Goal: Task Accomplishment & Management: Manage account settings

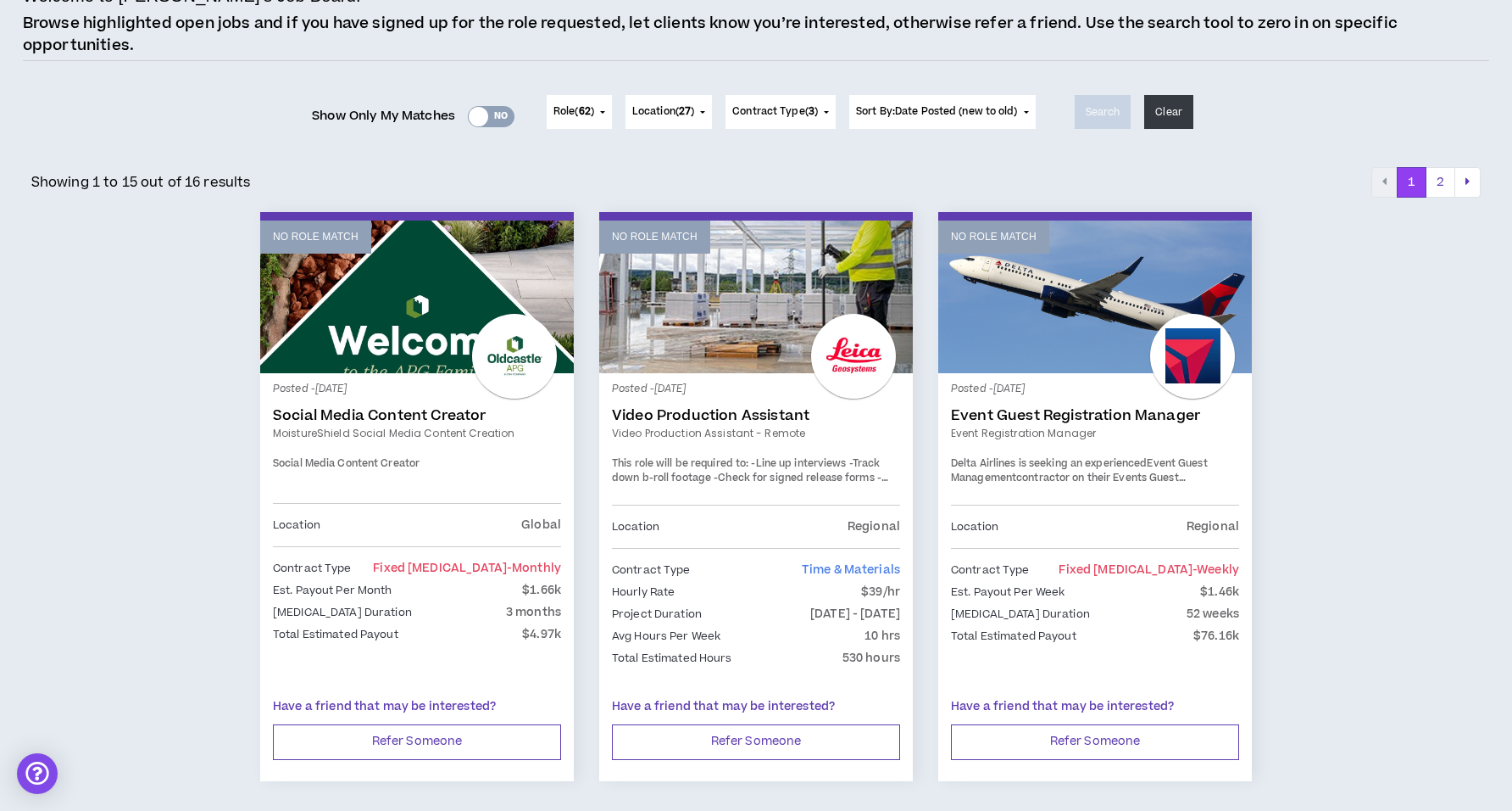
scroll to position [130, 0]
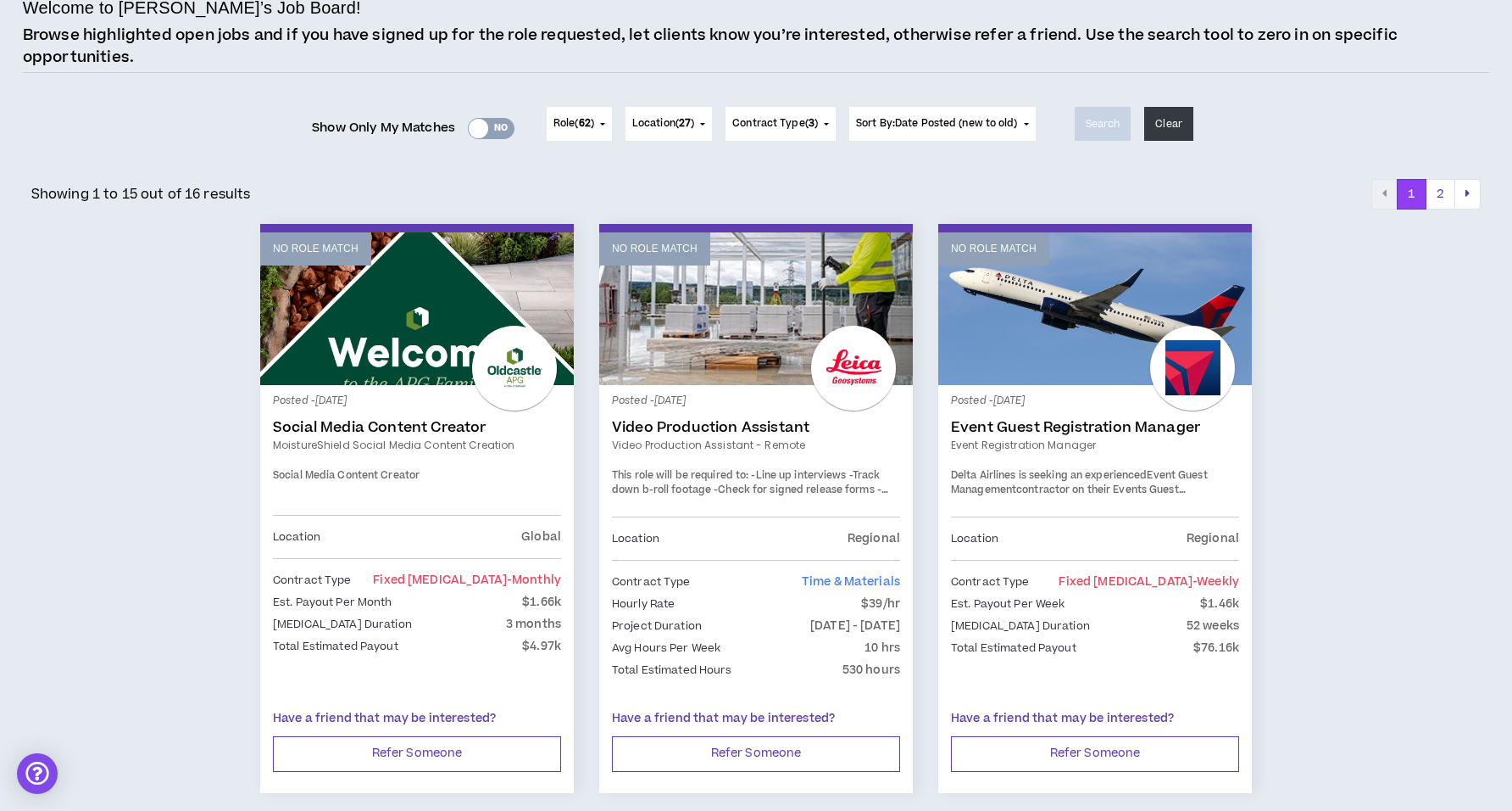
click at [1188, 393] on div at bounding box center [1193, 368] width 85 height 85
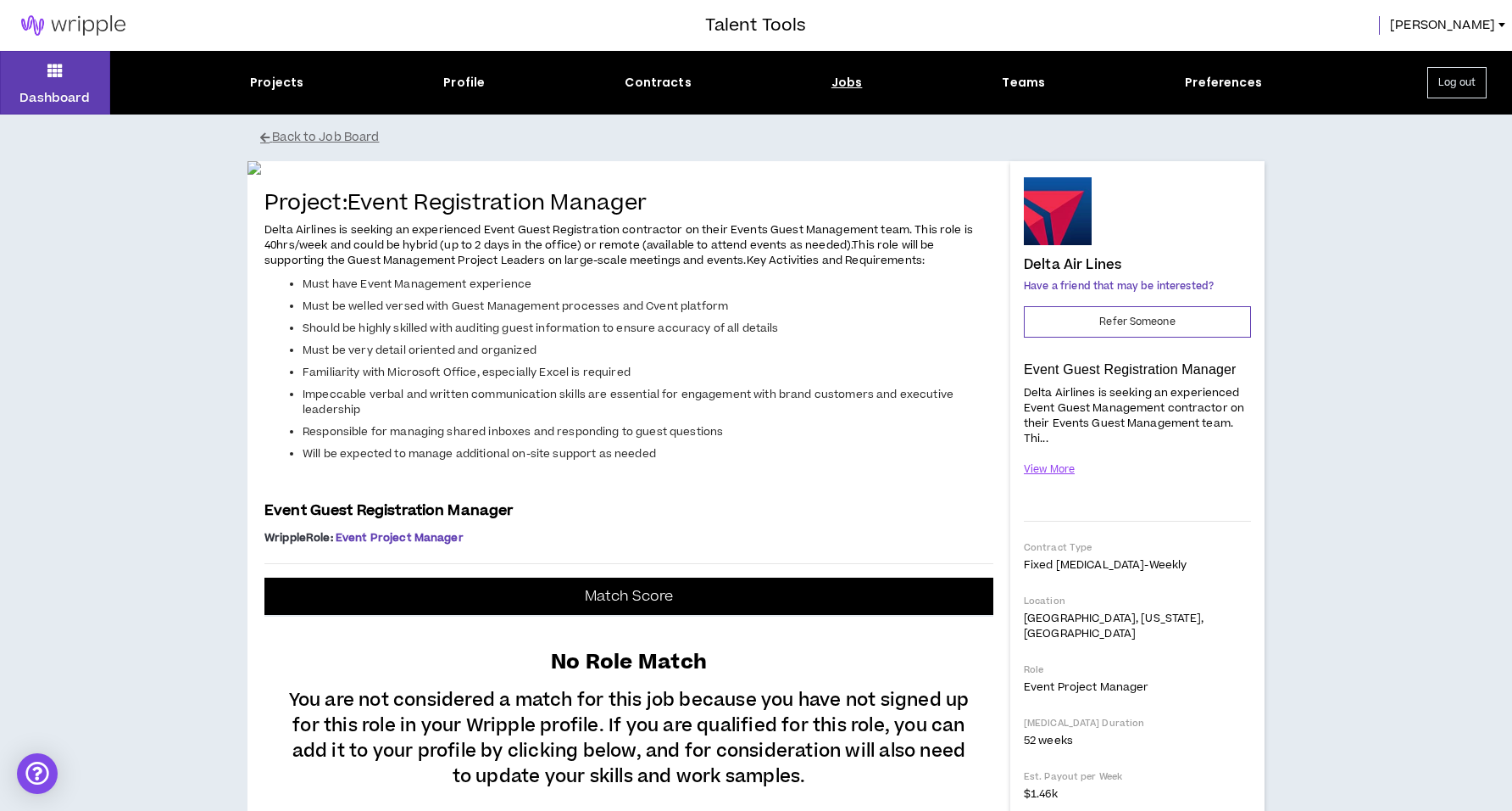
click at [314, 85] on div "Projects Profile Contracts Jobs Teams Preferences" at bounding box center [756, 82] width 1292 height 18
click at [267, 82] on div "Projects" at bounding box center [276, 82] width 53 height 18
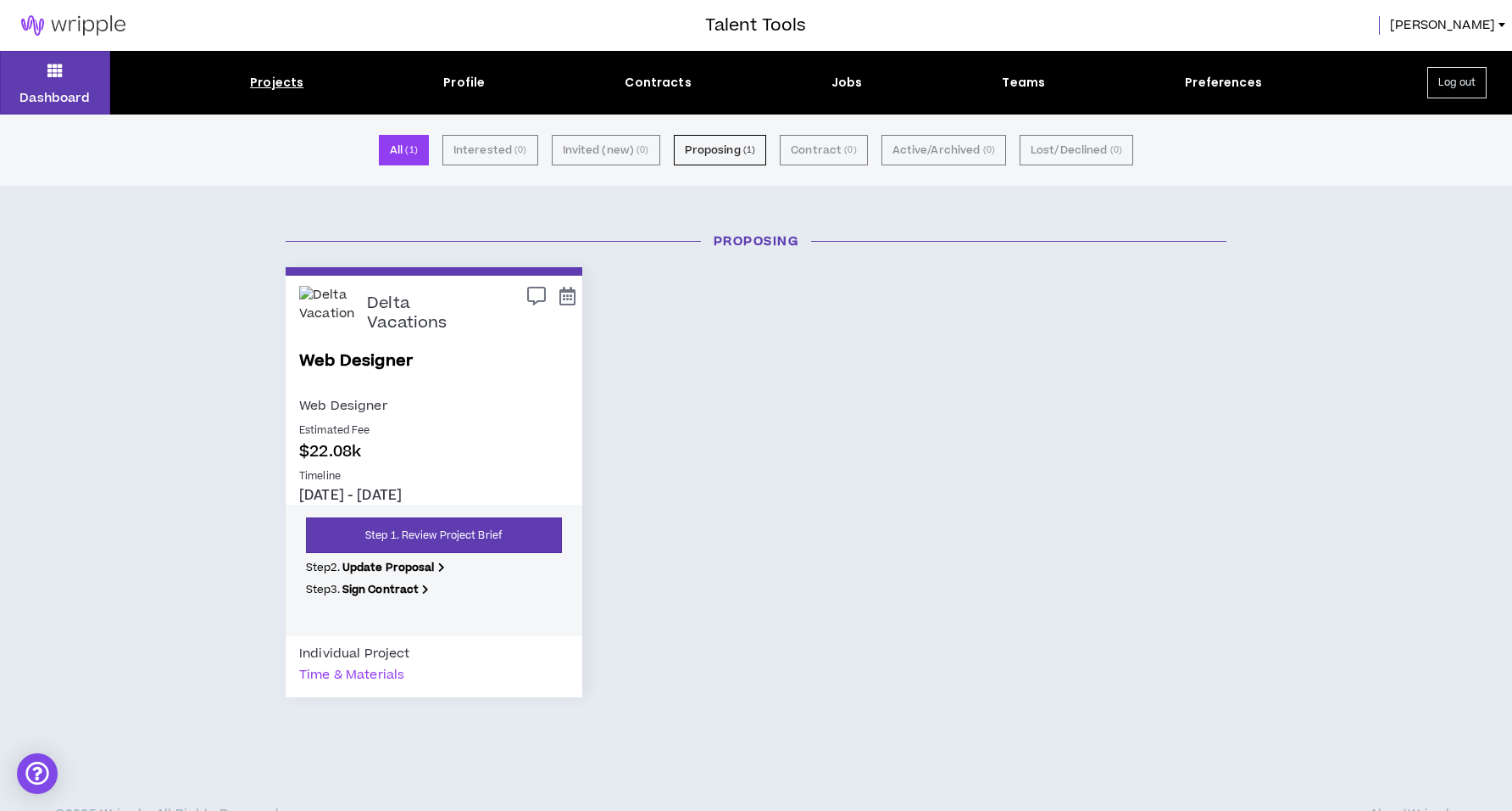
click at [748, 41] on div "Talent Tools [PERSON_NAME]" at bounding box center [756, 25] width 1512 height 50
click at [748, 28] on h3 "Talent Tools" at bounding box center [756, 25] width 101 height 25
click at [60, 59] on icon at bounding box center [55, 70] width 15 height 23
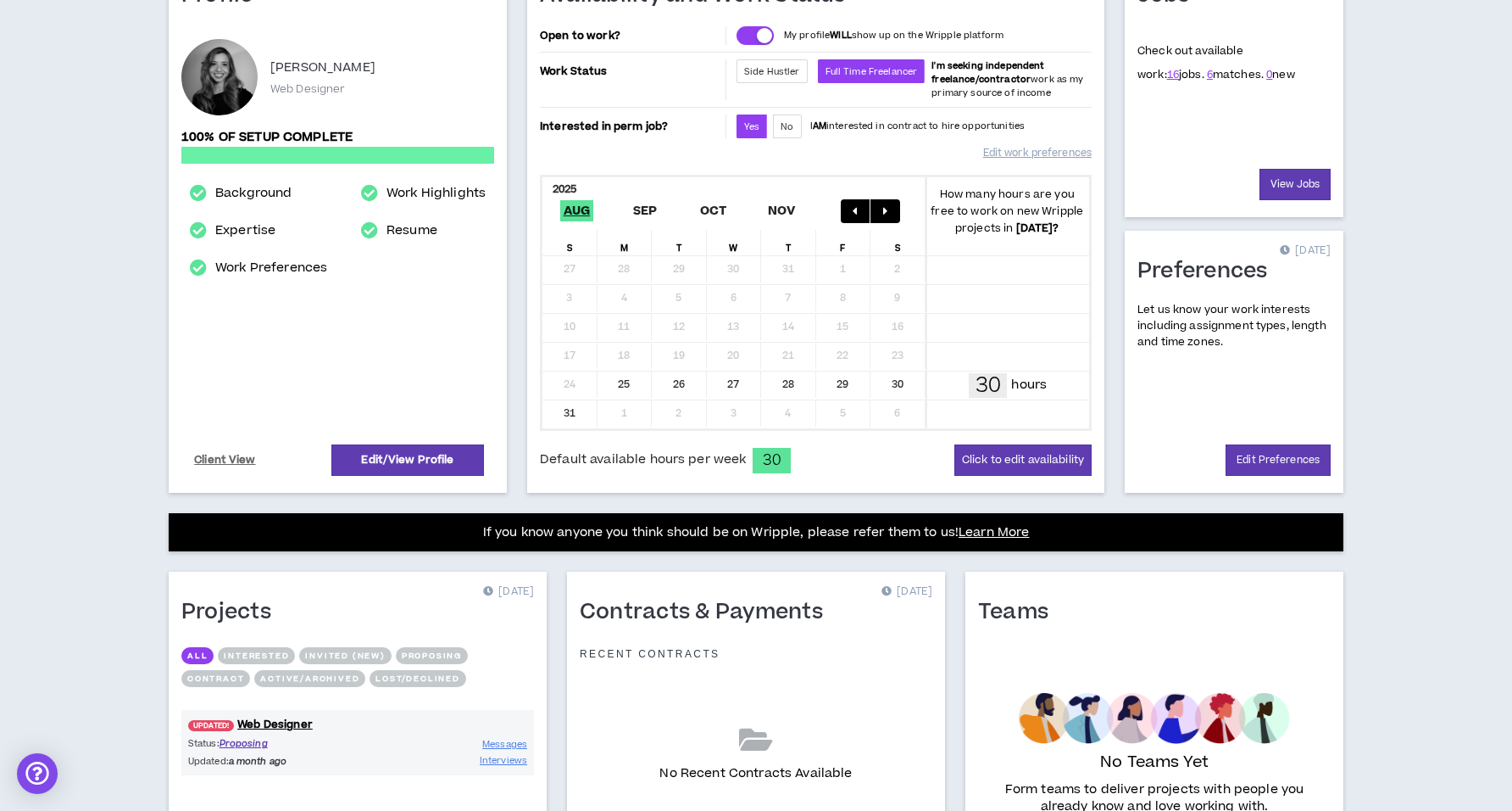
scroll to position [328, 0]
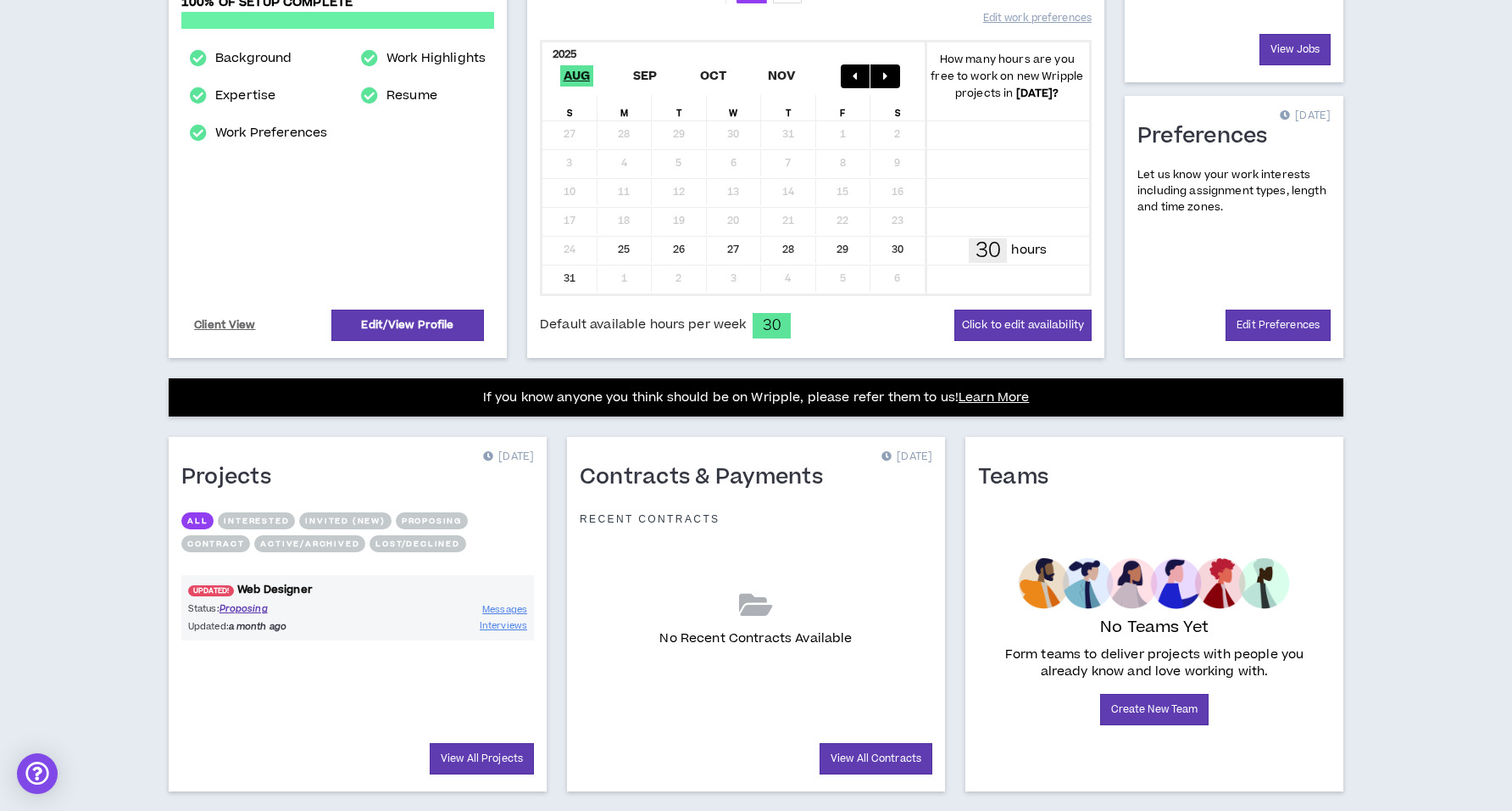
click at [219, 590] on span "UPDATED!" at bounding box center [211, 590] width 46 height 11
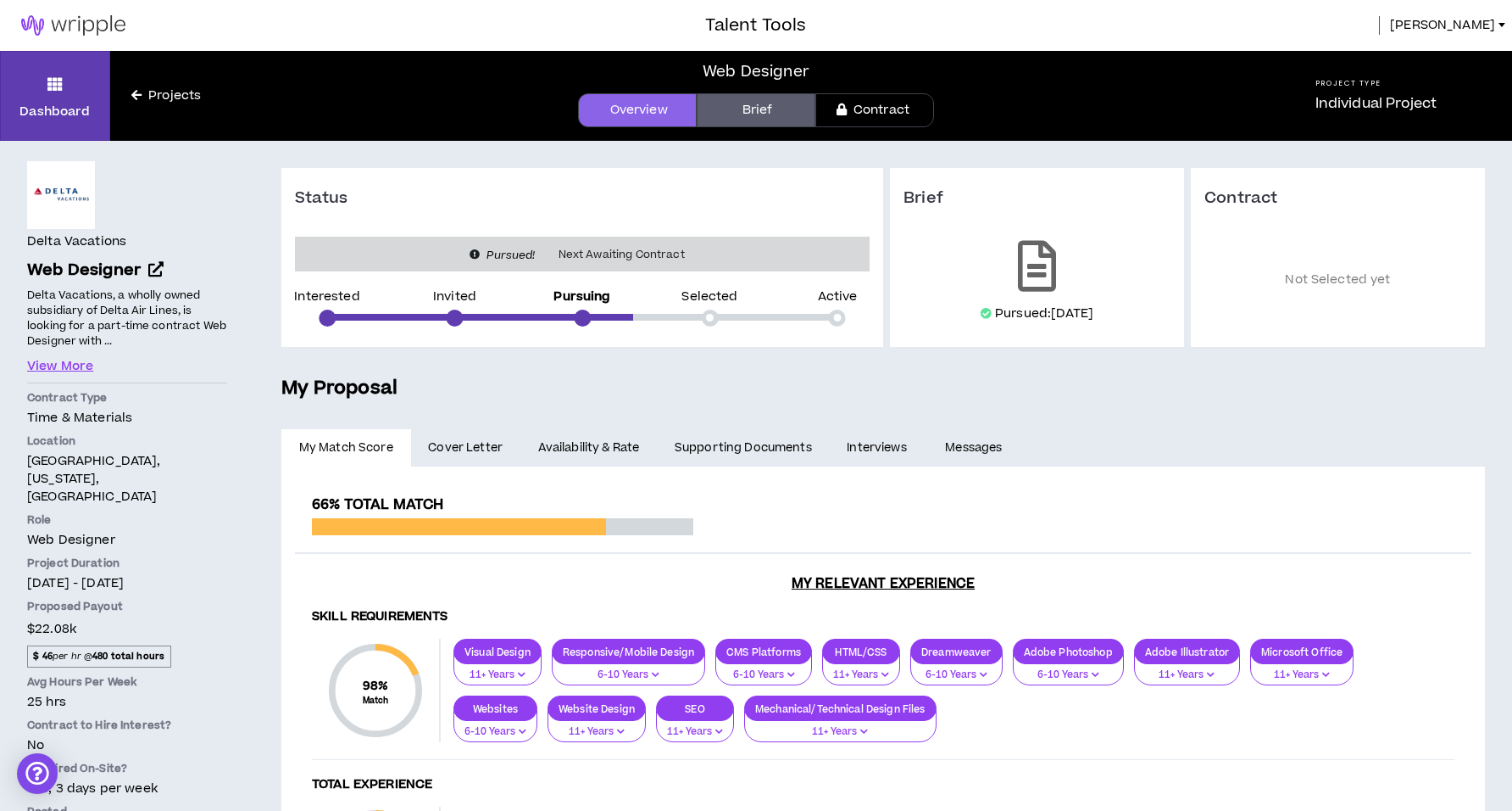
scroll to position [354, 0]
